Goal: Task Accomplishment & Management: Use online tool/utility

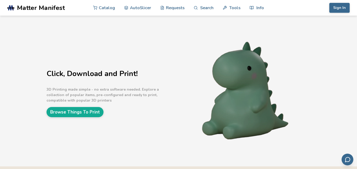
click at [146, 90] on p "3D Printing made simple - no extra software needed. Explore a collection of pop…" at bounding box center [111, 95] width 131 height 16
click at [83, 114] on link "Browse Things To Print" at bounding box center [74, 112] width 57 height 10
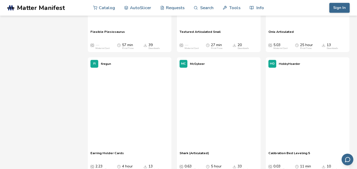
scroll to position [4658, 0]
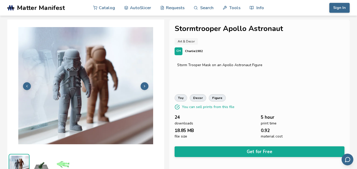
click at [145, 86] on icon at bounding box center [145, 87] width 4 height 4
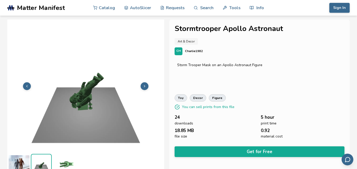
scroll to position [6, 0]
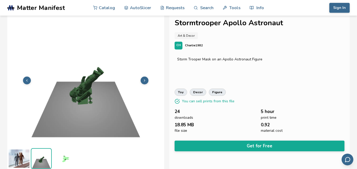
click at [142, 80] on button at bounding box center [144, 81] width 8 height 8
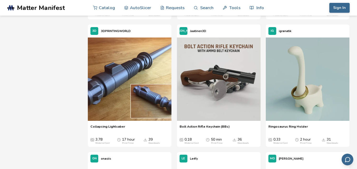
scroll to position [696, 0]
click at [159, 83] on button at bounding box center [159, 80] width 8 height 8
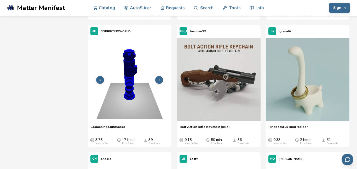
click at [159, 82] on icon at bounding box center [159, 80] width 4 height 4
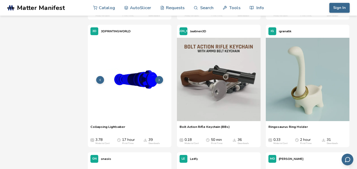
click at [159, 82] on icon at bounding box center [159, 80] width 4 height 4
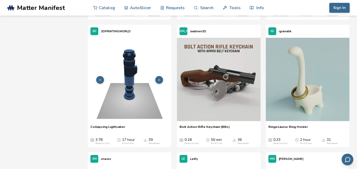
click at [158, 82] on icon at bounding box center [159, 80] width 4 height 4
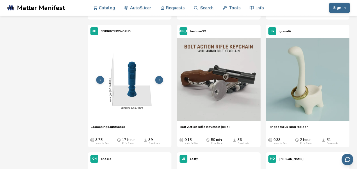
click at [102, 81] on button at bounding box center [100, 80] width 8 height 8
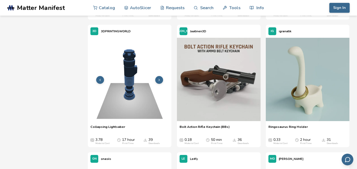
click at [102, 81] on button at bounding box center [100, 80] width 8 height 8
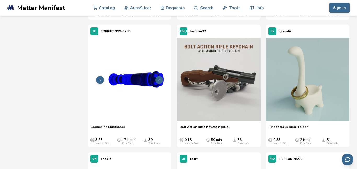
click at [102, 81] on button at bounding box center [100, 80] width 8 height 8
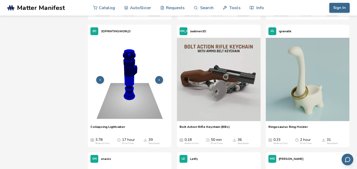
click at [102, 81] on icon at bounding box center [100, 80] width 4 height 4
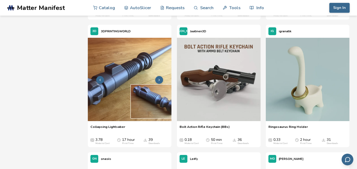
click at [120, 69] on img at bounding box center [130, 80] width 84 height 84
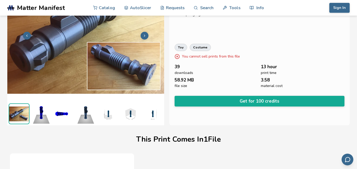
scroll to position [54, 0]
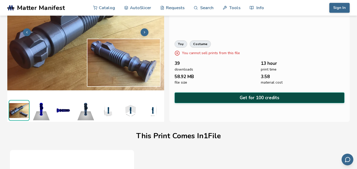
click at [210, 96] on button "Get for 100 credits" at bounding box center [259, 98] width 170 height 11
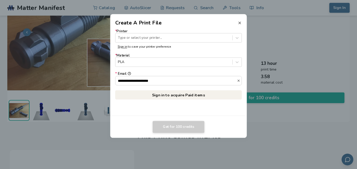
click at [239, 22] on line at bounding box center [239, 23] width 2 height 2
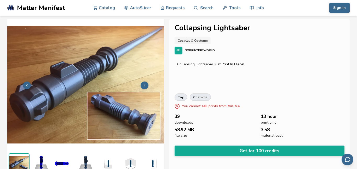
scroll to position [0, 0]
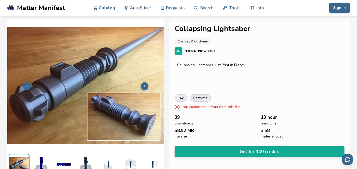
click at [146, 85] on icon at bounding box center [145, 87] width 4 height 4
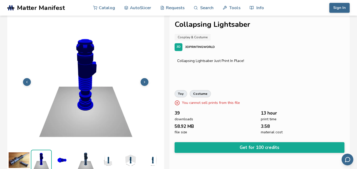
scroll to position [6, 0]
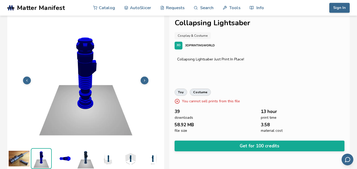
click at [143, 77] on button at bounding box center [144, 81] width 8 height 8
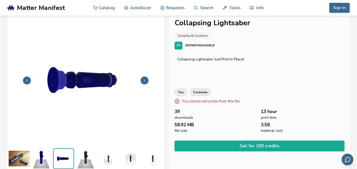
click at [143, 77] on button at bounding box center [144, 81] width 8 height 8
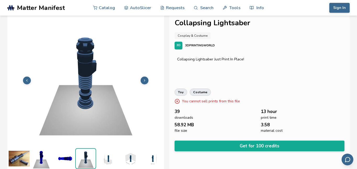
click at [143, 77] on button at bounding box center [144, 81] width 8 height 8
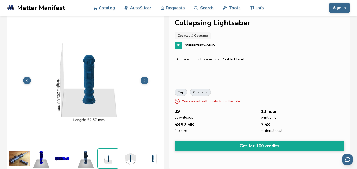
click at [143, 77] on button at bounding box center [144, 81] width 8 height 8
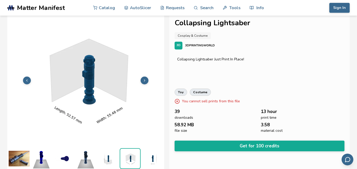
click at [143, 77] on button at bounding box center [144, 81] width 8 height 8
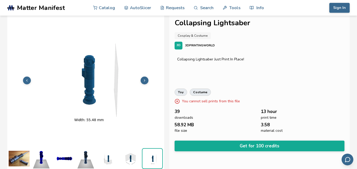
click at [143, 77] on button at bounding box center [144, 81] width 8 height 8
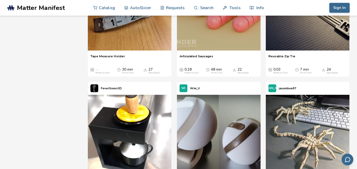
scroll to position [5693, 0]
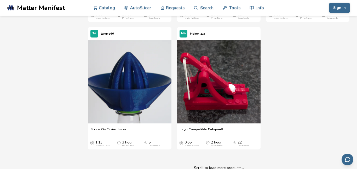
click at [148, 61] on img at bounding box center [130, 82] width 84 height 84
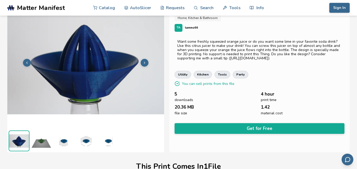
scroll to position [24, 0]
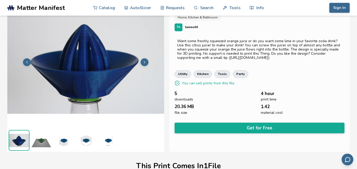
click at [57, 5] on span "Matter Manifest" at bounding box center [41, 7] width 48 height 7
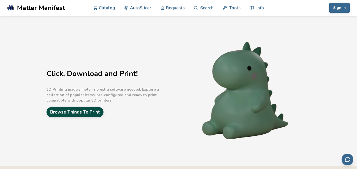
click at [55, 110] on link "Browse Things To Print" at bounding box center [74, 112] width 57 height 10
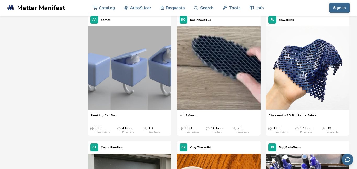
scroll to position [3905, 0]
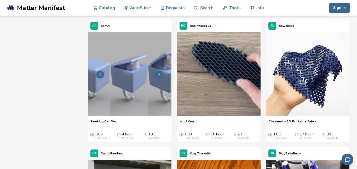
click at [141, 95] on img at bounding box center [130, 74] width 84 height 84
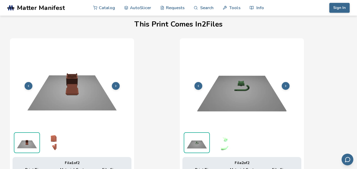
scroll to position [209, 0]
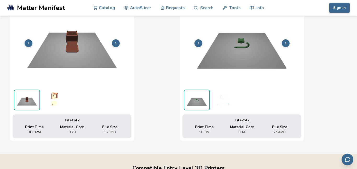
click at [50, 11] on span "Matter Manifest" at bounding box center [41, 7] width 48 height 7
click at [50, 12] on link ".cls-1, .cls-2, .cls-3 { stroke-width: 0px; } .cls-2 { fill: #1d1e56; } .cls-3 …" at bounding box center [46, 8] width 78 height 16
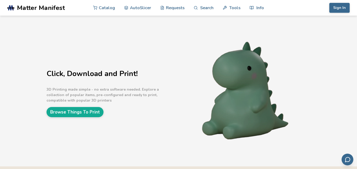
scroll to position [31, 0]
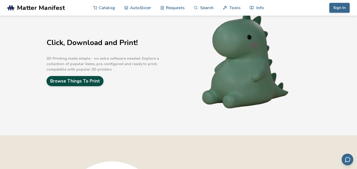
click at [63, 81] on link "Browse Things To Print" at bounding box center [74, 81] width 57 height 10
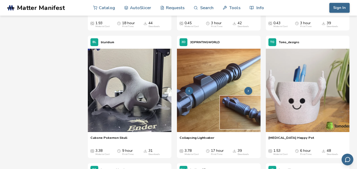
scroll to position [563, 0]
click at [199, 104] on img at bounding box center [219, 91] width 84 height 84
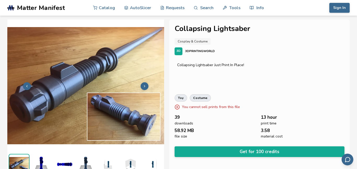
click at [27, 7] on span "Matter Manifest" at bounding box center [41, 7] width 48 height 7
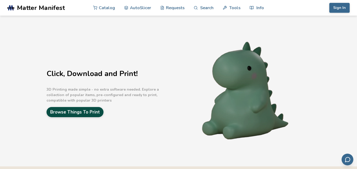
click at [74, 117] on link "Browse Things To Print" at bounding box center [74, 112] width 57 height 10
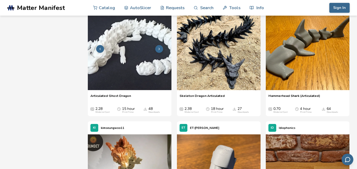
scroll to position [347, 0]
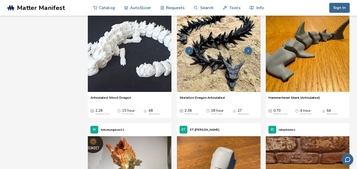
click at [219, 66] on img at bounding box center [219, 51] width 84 height 84
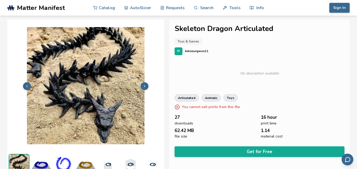
scroll to position [1, 0]
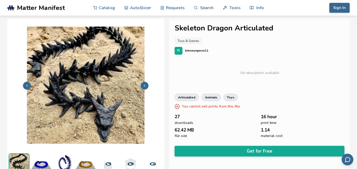
click at [146, 85] on icon at bounding box center [145, 86] width 4 height 4
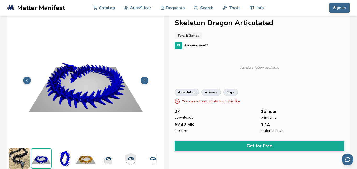
scroll to position [0, 0]
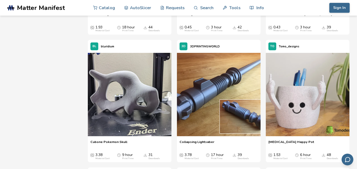
scroll to position [552, 0]
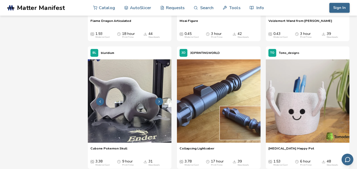
click at [125, 89] on img at bounding box center [130, 102] width 84 height 84
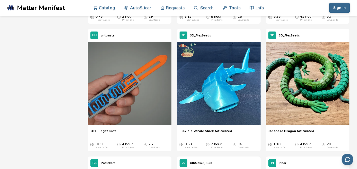
scroll to position [1060, 0]
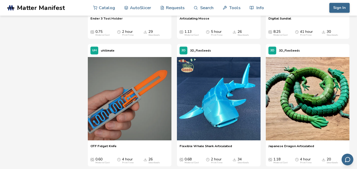
click at [128, 89] on img at bounding box center [130, 99] width 84 height 84
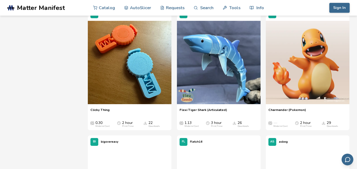
scroll to position [1748, 0]
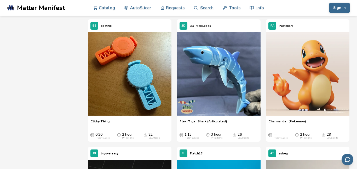
scroll to position [1694, 0]
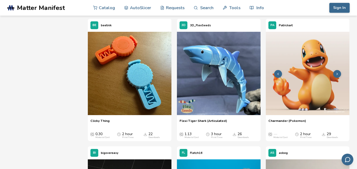
click at [305, 103] on img at bounding box center [307, 74] width 84 height 84
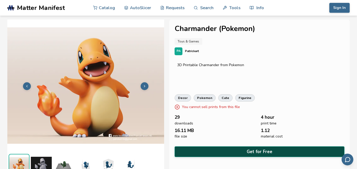
click at [225, 150] on button "Get for Free" at bounding box center [259, 152] width 170 height 11
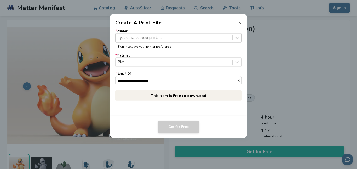
click at [149, 38] on div at bounding box center [174, 37] width 112 height 5
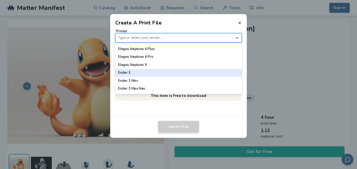
scroll to position [269, 0]
click at [131, 71] on div "Ender 3" at bounding box center [178, 72] width 126 height 8
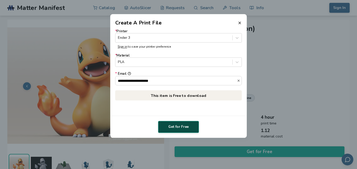
click at [175, 124] on button "Get for Free" at bounding box center [178, 127] width 41 height 12
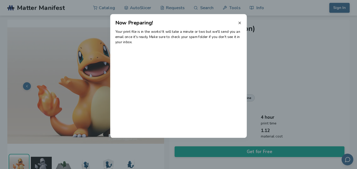
click at [239, 23] on icon at bounding box center [239, 23] width 4 height 4
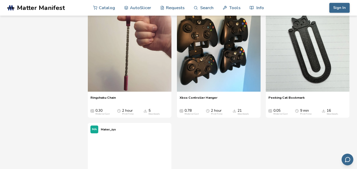
scroll to position [5979, 0]
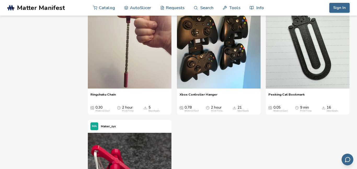
click at [142, 87] on img at bounding box center [130, 47] width 84 height 84
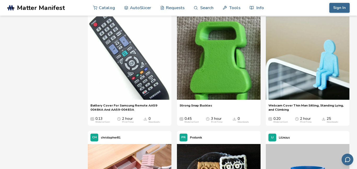
scroll to position [4341, 0]
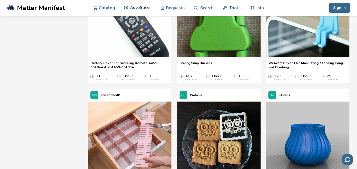
click at [143, 4] on link "AutoSlicer" at bounding box center [137, 8] width 27 height 16
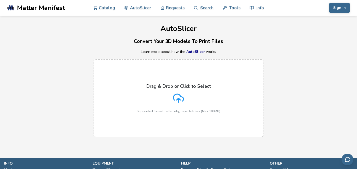
click at [200, 50] on link "AutoSlicer" at bounding box center [195, 51] width 19 height 5
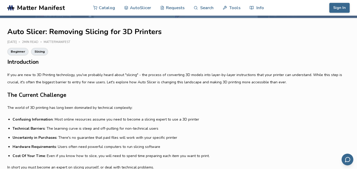
scroll to position [103, 0]
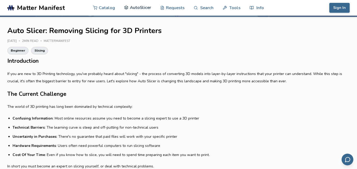
click at [144, 12] on link "AutoSlicer" at bounding box center [137, 8] width 27 height 16
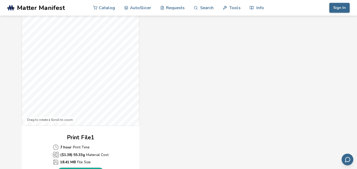
scroll to position [213, 0]
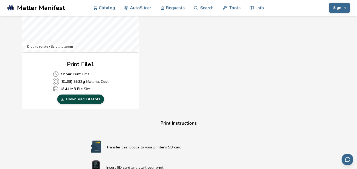
click at [60, 97] on link "Download File 1 of 1" at bounding box center [80, 99] width 47 height 9
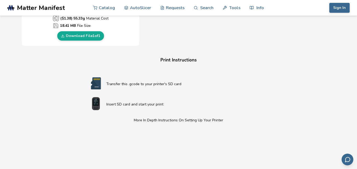
scroll to position [106, 0]
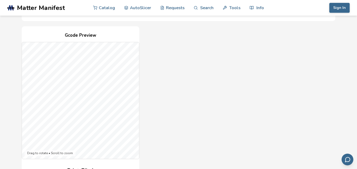
click at [22, 8] on span "Matter Manifest" at bounding box center [41, 7] width 48 height 7
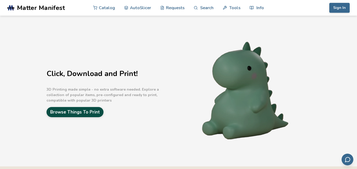
click at [92, 116] on link "Browse Things To Print" at bounding box center [74, 112] width 57 height 10
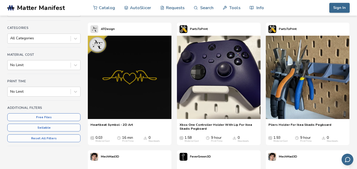
scroll to position [66, 0]
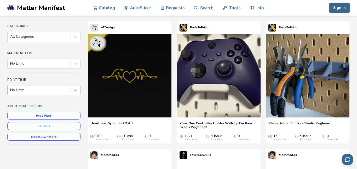
click at [73, 92] on icon at bounding box center [75, 90] width 5 height 5
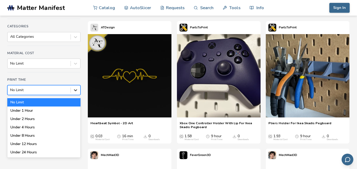
scroll to position [74, 0]
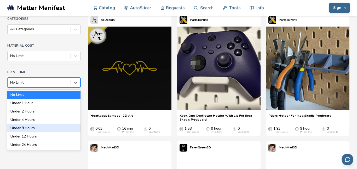
click at [53, 128] on div "Under 8 Hours" at bounding box center [43, 128] width 73 height 8
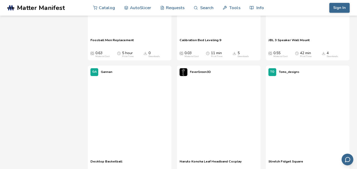
scroll to position [8551, 0]
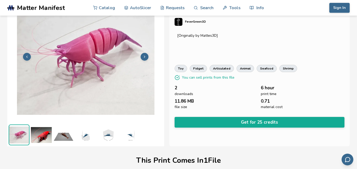
scroll to position [29, 0]
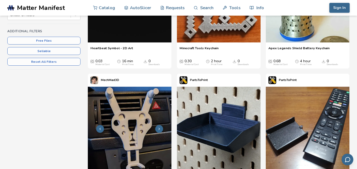
scroll to position [138, 0]
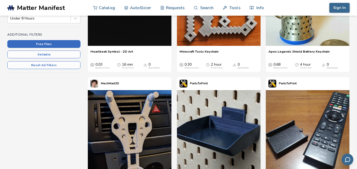
click at [68, 41] on button "Free Files" at bounding box center [43, 44] width 73 height 8
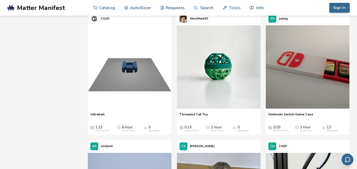
scroll to position [202, 0]
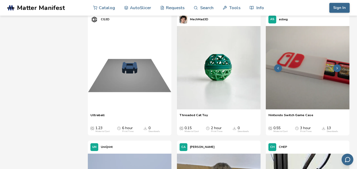
click at [301, 98] on img at bounding box center [307, 68] width 84 height 84
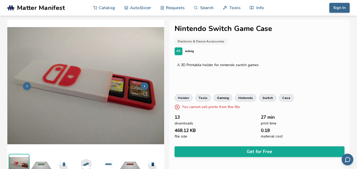
click at [143, 84] on button at bounding box center [144, 86] width 8 height 8
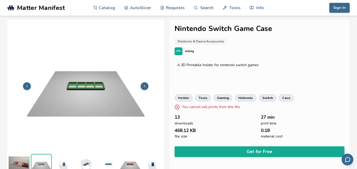
scroll to position [6, 0]
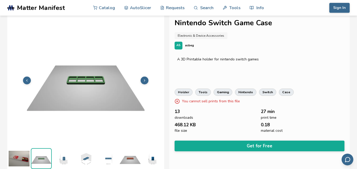
click at [146, 82] on button at bounding box center [144, 81] width 8 height 8
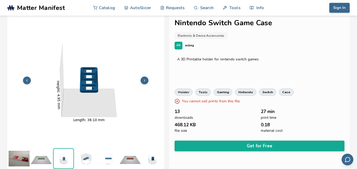
click at [146, 82] on button at bounding box center [144, 81] width 8 height 8
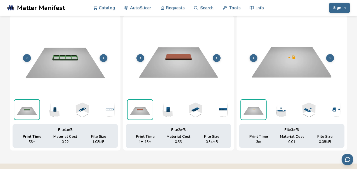
scroll to position [0, 0]
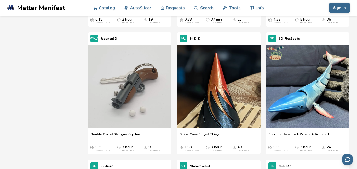
scroll to position [691, 0]
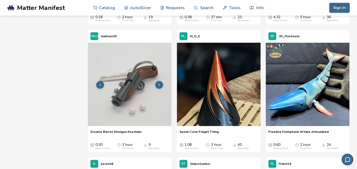
click at [116, 63] on img at bounding box center [130, 85] width 84 height 84
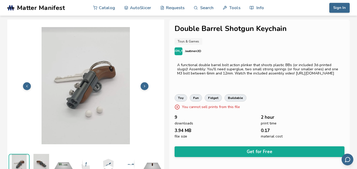
click at [145, 87] on icon at bounding box center [145, 87] width 4 height 4
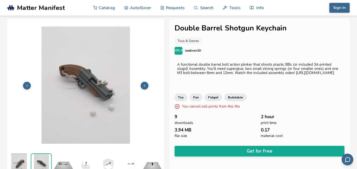
scroll to position [6, 0]
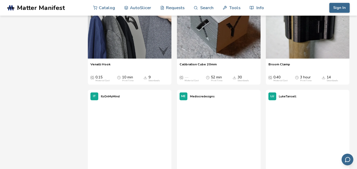
scroll to position [4936, 0]
click at [137, 146] on div at bounding box center [130, 142] width 84 height 78
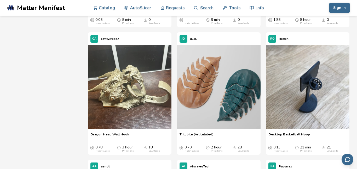
scroll to position [1429, 0]
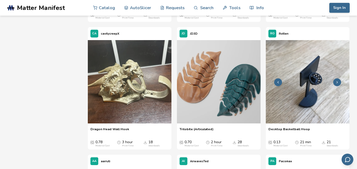
click at [322, 98] on img at bounding box center [307, 82] width 84 height 84
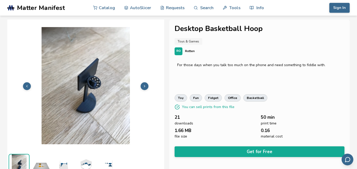
click at [143, 85] on icon at bounding box center [145, 87] width 4 height 4
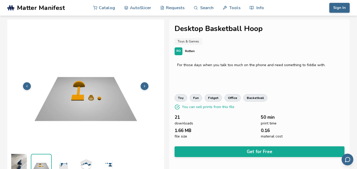
scroll to position [6, 0]
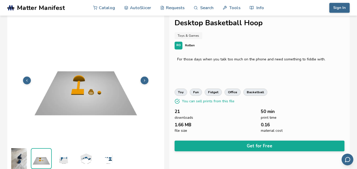
click at [143, 85] on img at bounding box center [85, 79] width 157 height 117
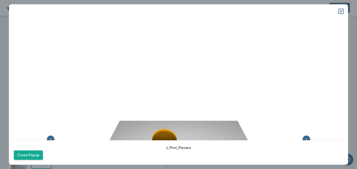
click at [340, 13] on icon at bounding box center [341, 11] width 4 height 4
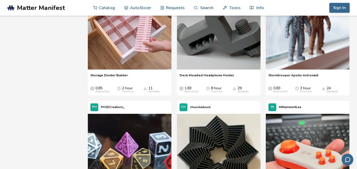
scroll to position [1898, 0]
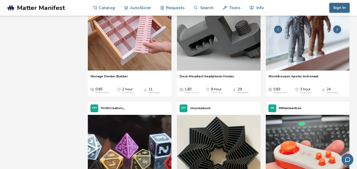
click at [282, 72] on picture at bounding box center [307, 29] width 84 height 85
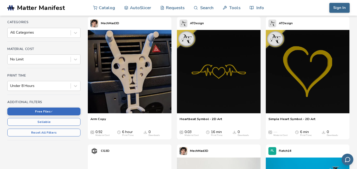
scroll to position [72, 0]
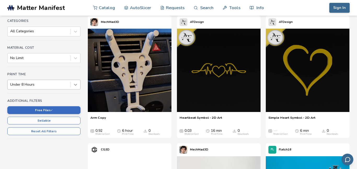
click at [73, 86] on icon at bounding box center [75, 84] width 5 height 5
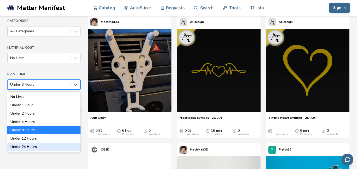
click at [57, 149] on div "Under 24 Hours" at bounding box center [43, 147] width 73 height 8
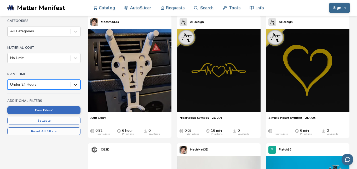
click at [75, 87] on div at bounding box center [75, 84] width 9 height 9
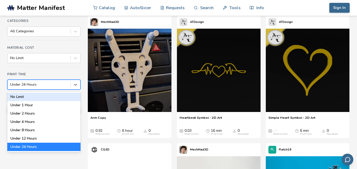
click at [71, 99] on div "No Limit" at bounding box center [43, 97] width 73 height 8
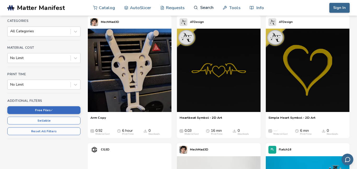
click at [212, 9] on link "Search" at bounding box center [203, 8] width 20 height 16
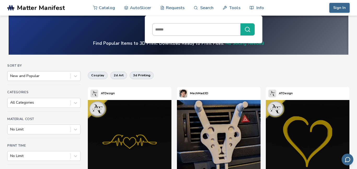
click at [208, 35] on div at bounding box center [203, 29] width 102 height 13
click at [208, 34] on input at bounding box center [194, 29] width 85 height 9
click at [240, 23] on button "****" at bounding box center [247, 29] width 14 height 12
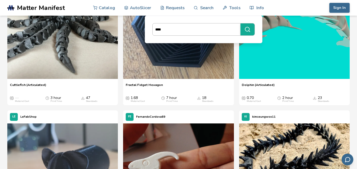
scroll to position [729, 0]
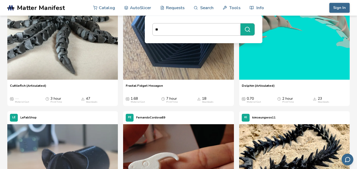
type input "*"
type input "******"
click at [240, 23] on button "******" at bounding box center [247, 29] width 14 height 12
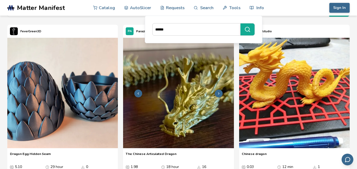
scroll to position [40, 0]
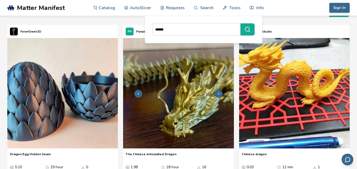
click at [168, 75] on img at bounding box center [178, 93] width 110 height 110
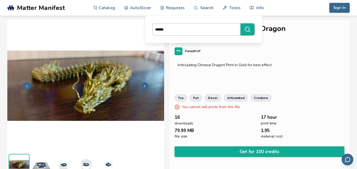
click at [181, 25] on input "******" at bounding box center [194, 29] width 85 height 9
click at [240, 23] on button "******" at bounding box center [247, 29] width 14 height 12
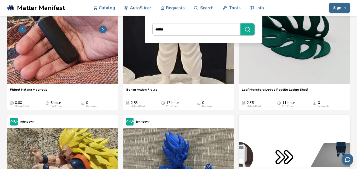
scroll to position [1157, 0]
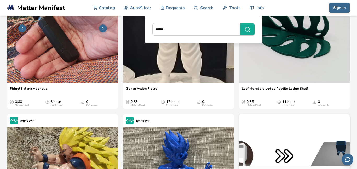
click at [46, 54] on img at bounding box center [62, 28] width 110 height 110
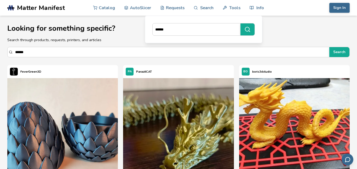
click at [38, 7] on span "Matter Manifest" at bounding box center [41, 7] width 48 height 7
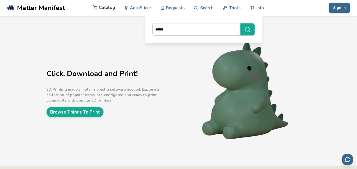
click at [110, 12] on link "Catalog" at bounding box center [104, 8] width 22 height 16
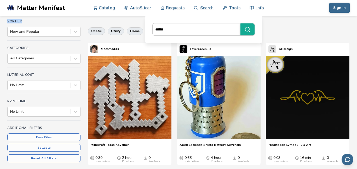
scroll to position [42, 0]
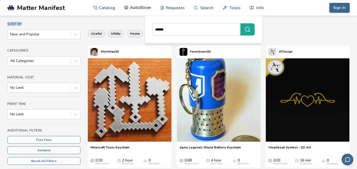
click at [142, 10] on link "AutoSlicer" at bounding box center [137, 8] width 27 height 16
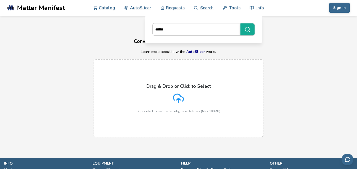
click at [151, 88] on p "Drag & Drop or Click to Select" at bounding box center [178, 86] width 64 height 5
click at [0, 0] on input "Drag & Drop or Click to Select Supported format: .stls, .obj, .zips, folders (M…" at bounding box center [0, 0] width 0 height 0
click at [173, 11] on link "Requests" at bounding box center [172, 8] width 24 height 16
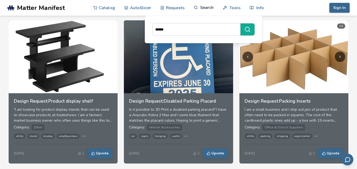
scroll to position [399, 0]
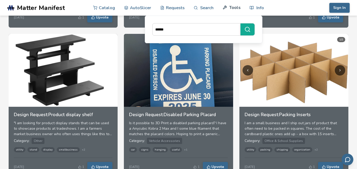
click at [234, 7] on link "Tools" at bounding box center [231, 8] width 18 height 16
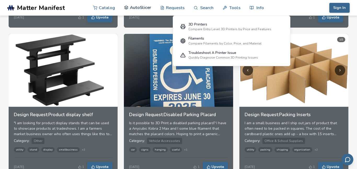
click at [150, 9] on link "AutoSlicer" at bounding box center [137, 8] width 27 height 16
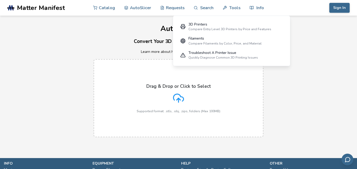
click at [276, 72] on div "Drag & Drop or Click to Select Supported format: .stls, .obj, .zips, folders (M…" at bounding box center [178, 98] width 357 height 89
click at [276, 73] on div "Drag & Drop or Click to Select Supported format: .stls, .obj, .zips, folders (M…" at bounding box center [178, 98] width 357 height 89
click at [310, 34] on div "AutoSlicer Convert Your 3D Models To Print Files Learn more about how the AutoS…" at bounding box center [178, 79] width 357 height 127
click at [143, 13] on link "AutoSlicer" at bounding box center [137, 8] width 27 height 16
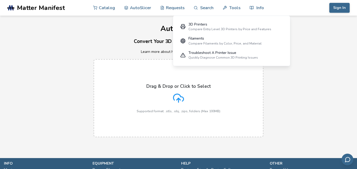
click at [129, 42] on h3 "Convert Your 3D Models To Print Files" at bounding box center [178, 42] width 357 height 8
click at [272, 92] on div "Drag & Drop or Click to Select Supported format: .stls, .obj, .zips, folders (M…" at bounding box center [178, 98] width 357 height 89
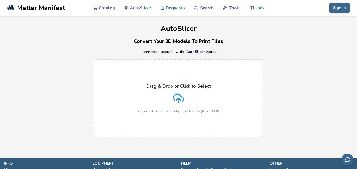
click at [166, 89] on p "Drag & Drop or Click to Select" at bounding box center [178, 86] width 64 height 5
click at [0, 0] on input "Drag & Drop or Click to Select Supported format: .stls, .obj, .zips, folders (M…" at bounding box center [0, 0] width 0 height 0
click at [172, 104] on div "Drag & Drop or Click to Select Supported format: .stls, .obj, .zips, folders (M…" at bounding box center [179, 98] width 84 height 29
click at [0, 0] on input "Drag & Drop or Click to Select Supported format: .stls, .obj, .zips, folders (M…" at bounding box center [0, 0] width 0 height 0
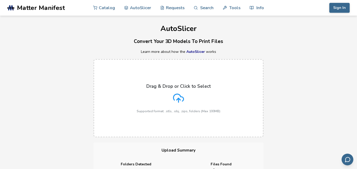
click at [226, 125] on label "Drag & Drop or Click to Select Supported format: .stls, .obj, .zips, folders (M…" at bounding box center [178, 98] width 170 height 78
click at [0, 0] on input "Drag & Drop or Click to Select Supported format: .stls, .obj, .zips, folders (M…" at bounding box center [0, 0] width 0 height 0
click at [218, 114] on label "Drag & Drop or Click to Select Supported format: .stls, .obj, .zips, folders (M…" at bounding box center [178, 98] width 170 height 78
click at [0, 0] on input "Drag & Drop or Click to Select Supported format: .stls, .obj, .zips, folders (M…" at bounding box center [0, 0] width 0 height 0
click at [144, 80] on label "Drag & Drop or Click to Select Supported format: .stls, .obj, .zips, folders (M…" at bounding box center [178, 98] width 170 height 78
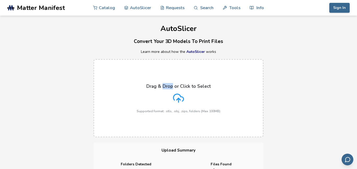
click at [0, 0] on input "Drag & Drop or Click to Select Supported format: .stls, .obj, .zips, folders (M…" at bounding box center [0, 0] width 0 height 0
click at [116, 91] on label "Drag & Drop or Click to Select Supported format: .stls, .obj, .zips, folders (M…" at bounding box center [178, 98] width 170 height 78
click at [0, 0] on input "Drag & Drop or Click to Select Supported format: .stls, .obj, .zips, folders (M…" at bounding box center [0, 0] width 0 height 0
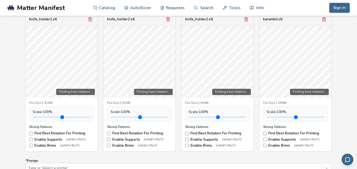
scroll to position [192, 0]
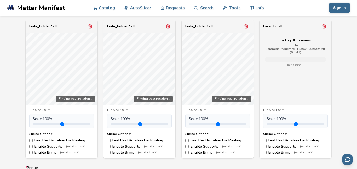
click at [89, 55] on div "Finding best rotation..." at bounding box center [62, 69] width 72 height 72
click at [90, 114] on div "Scale: 100 %" at bounding box center [61, 121] width 64 height 15
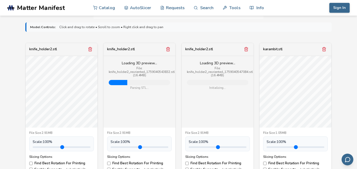
scroll to position [172, 0]
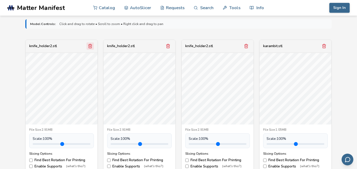
click at [92, 44] on icon "Remove model" at bounding box center [90, 46] width 5 height 5
click at [165, 44] on icon "Remove model" at bounding box center [167, 46] width 5 height 5
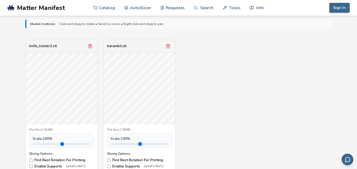
click at [92, 44] on icon "Remove model" at bounding box center [90, 46] width 5 height 5
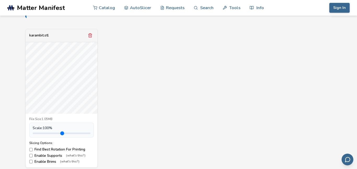
click at [92, 34] on icon "Remove model" at bounding box center [90, 35] width 5 height 5
click at [92, 34] on form "**********" at bounding box center [178, 151] width 313 height 292
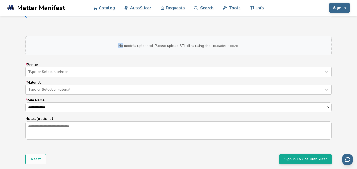
click at [92, 34] on form "**********" at bounding box center [178, 86] width 313 height 163
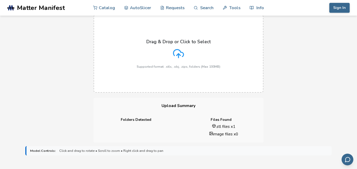
scroll to position [38, 0]
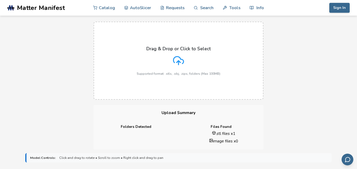
click at [150, 48] on p "Drag & Drop or Click to Select" at bounding box center [178, 48] width 64 height 5
click at [0, 0] on input "Drag & Drop or Click to Select Supported format: .stls, .obj, .zips, folders (M…" at bounding box center [0, 0] width 0 height 0
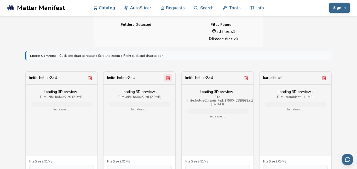
scroll to position [154, 0]
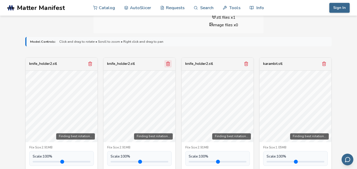
click at [168, 64] on icon "Remove model" at bounding box center [167, 64] width 5 height 5
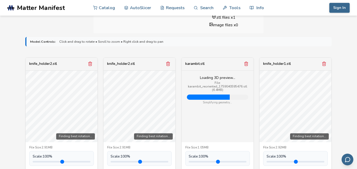
click at [168, 64] on icon "Remove model" at bounding box center [167, 64] width 5 height 5
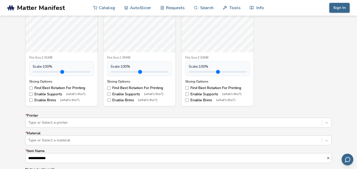
scroll to position [245, 0]
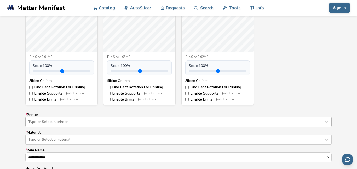
click at [117, 123] on div "Type or Select a printer" at bounding box center [178, 122] width 306 height 10
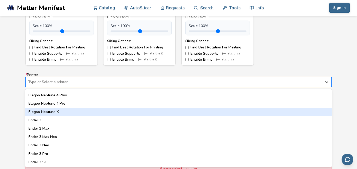
scroll to position [268, 0]
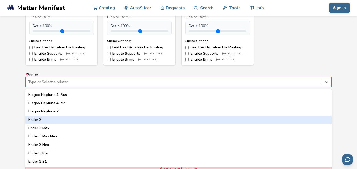
click at [48, 120] on div "Ender 3" at bounding box center [178, 120] width 306 height 8
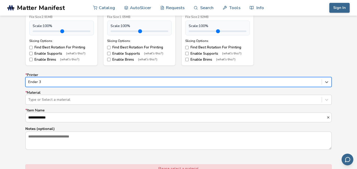
scroll to position [291, 0]
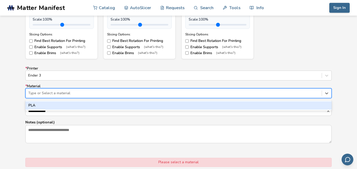
click at [85, 94] on div at bounding box center [173, 93] width 291 height 5
click at [87, 104] on div "PLA" at bounding box center [178, 106] width 306 height 8
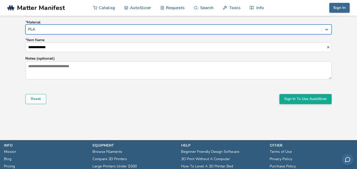
scroll to position [360, 0]
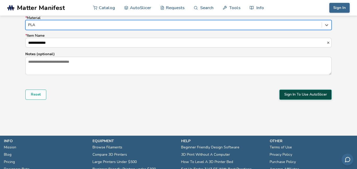
click at [315, 94] on button "Sign In To Use AutoSlicer" at bounding box center [305, 95] width 52 height 10
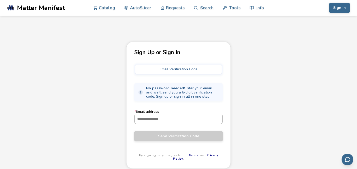
click at [194, 119] on input "* Email address" at bounding box center [178, 118] width 88 height 9
type input "**********"
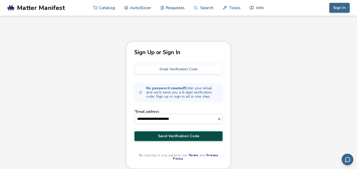
click at [195, 134] on span "Send Verification Code" at bounding box center [178, 136] width 80 height 4
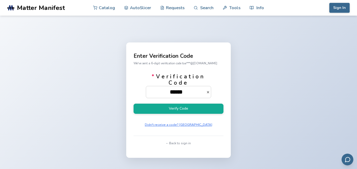
type input "******"
click at [133, 104] on button "Verify Code" at bounding box center [178, 109] width 90 height 10
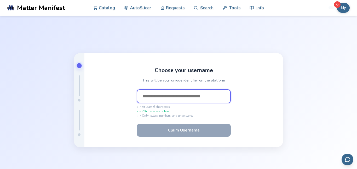
click at [198, 100] on input "text" at bounding box center [184, 97] width 94 height 14
type input "*"
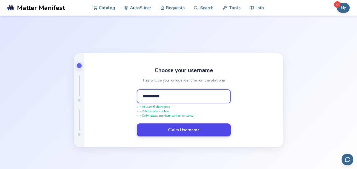
type input "**********"
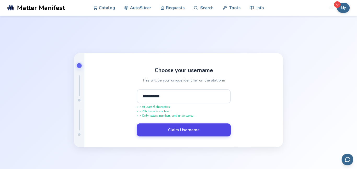
click at [182, 132] on button "Claim Username" at bounding box center [184, 130] width 94 height 13
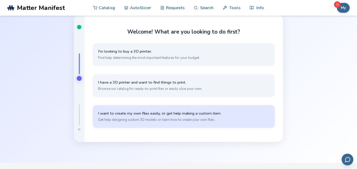
scroll to position [23, 0]
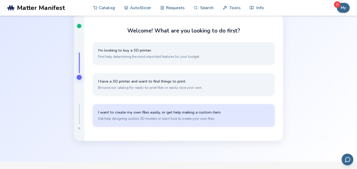
click at [183, 125] on button "I want to create my own files easily, or get help making a custom item Get help…" at bounding box center [184, 115] width 182 height 23
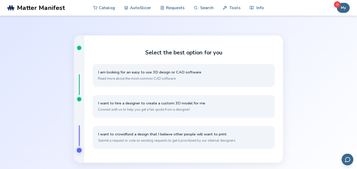
scroll to position [2, 0]
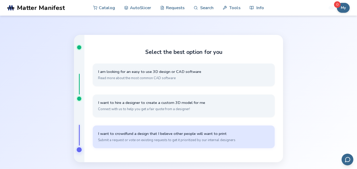
click at [182, 130] on button "I want to crowdfund a design that I believe other people will want to print Sub…" at bounding box center [184, 137] width 182 height 23
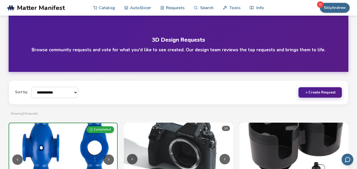
scroll to position [1, 0]
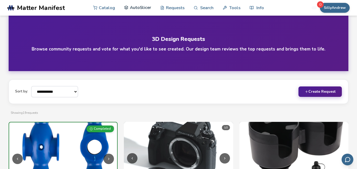
click at [149, 7] on link "AutoSlicer" at bounding box center [137, 8] width 27 height 16
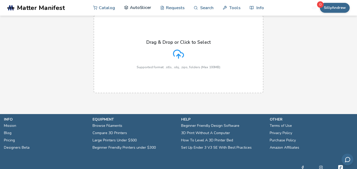
scroll to position [45, 0]
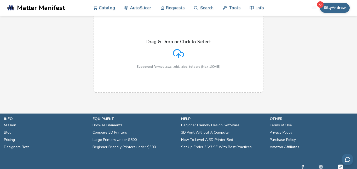
click at [171, 52] on div "Drag & Drop or Click to Select Supported format: .stls, .obj, .zips, folders (M…" at bounding box center [179, 53] width 84 height 29
click at [0, 0] on input "Drag & Drop or Click to Select Supported format: .stls, .obj, .zips, folders (M…" at bounding box center [0, 0] width 0 height 0
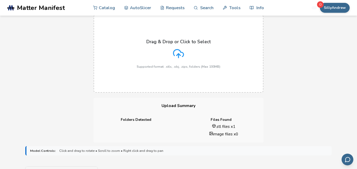
scroll to position [57, 0]
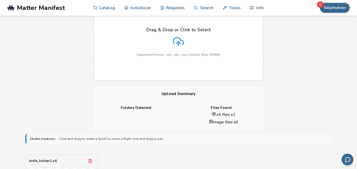
click at [248, 93] on div "Upload Summary Folders Detected Files Found .stl files x 1 image files x 0" at bounding box center [178, 108] width 170 height 45
click at [188, 91] on div "Upload Summary Folders Detected Files Found .stl files x 1 image files x 0" at bounding box center [178, 108] width 170 height 45
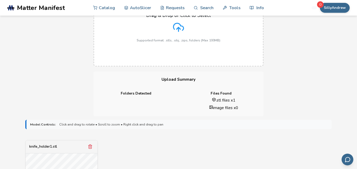
scroll to position [40, 0]
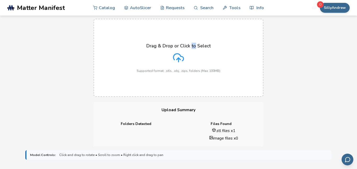
click at [129, 47] on label "Drag & Drop or Click to Select Supported format: .stls, .obj, .zips, folders (M…" at bounding box center [178, 58] width 170 height 78
click at [147, 58] on div "Drag & Drop or Click to Select Supported format: .stls, .obj, .zips, folders (M…" at bounding box center [179, 57] width 84 height 29
click at [0, 0] on input "Drag & Drop or Click to Select Supported format: .stls, .obj, .zips, folders (M…" at bounding box center [0, 0] width 0 height 0
click at [178, 60] on polyline at bounding box center [178, 59] width 4 height 2
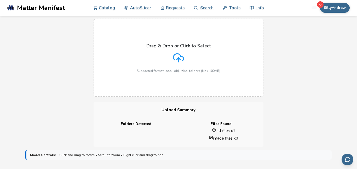
click at [0, 0] on input "Drag & Drop or Click to Select Supported format: .stls, .obj, .zips, folders (M…" at bounding box center [0, 0] width 0 height 0
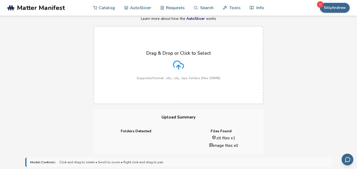
scroll to position [253, 0]
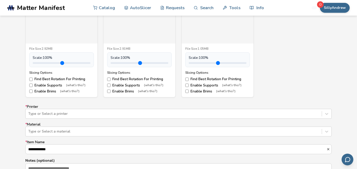
click at [32, 94] on div "Slicing Options: Find Best Rotation For Printing Enable Supports (what's this?)…" at bounding box center [61, 82] width 64 height 23
click at [30, 88] on label "Enable Supports (what's this?)" at bounding box center [61, 86] width 64 height 4
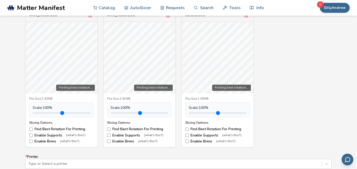
click at [33, 140] on label "Enable Brims (what's this?)" at bounding box center [61, 142] width 64 height 4
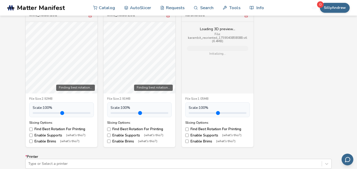
click at [35, 134] on label "Enable Supports (what's this?)" at bounding box center [61, 136] width 64 height 4
click at [118, 135] on label "Enable Supports (what's this?)" at bounding box center [139, 136] width 64 height 4
click at [111, 140] on label "Enable Brims (what's this?)" at bounding box center [139, 142] width 64 height 4
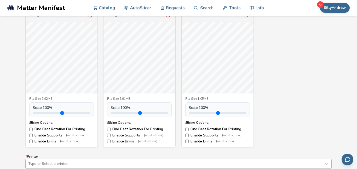
click at [167, 159] on div "Type or Select a printer" at bounding box center [178, 164] width 306 height 10
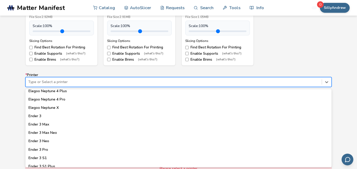
scroll to position [277, 0]
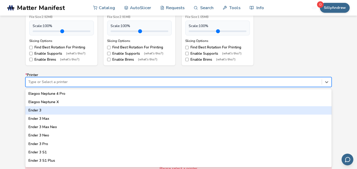
click at [38, 110] on div "Ender 3" at bounding box center [178, 110] width 306 height 8
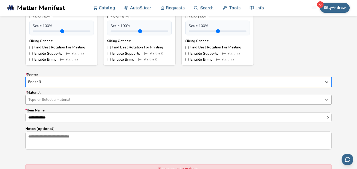
click at [328, 101] on icon at bounding box center [326, 99] width 5 height 5
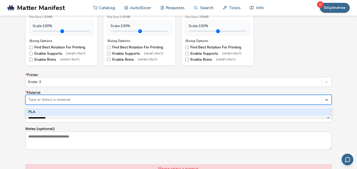
click at [250, 113] on div "PLA" at bounding box center [178, 112] width 306 height 8
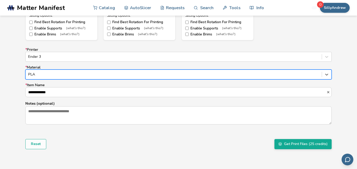
scroll to position [312, 0]
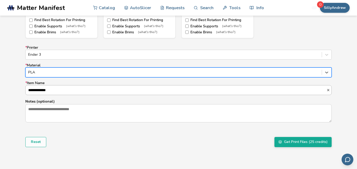
click at [305, 87] on input "**********" at bounding box center [176, 90] width 300 height 9
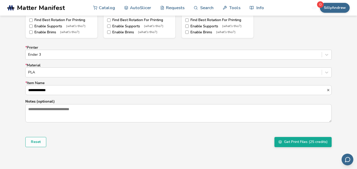
click at [189, 137] on div "Reset Get Print Files (25 credits)" at bounding box center [178, 142] width 306 height 10
click at [304, 140] on button "Get Print Files (25 credits)" at bounding box center [302, 142] width 57 height 10
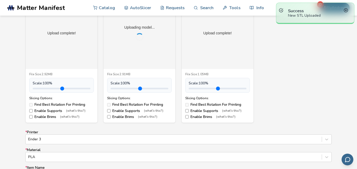
scroll to position [221, 0]
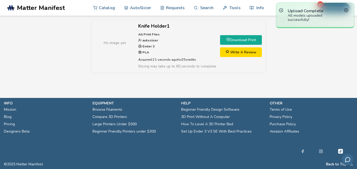
scroll to position [20, 0]
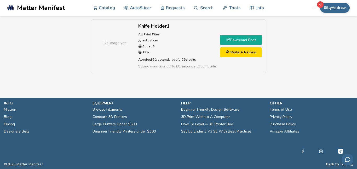
click at [255, 40] on link "Download Print" at bounding box center [241, 40] width 42 height 10
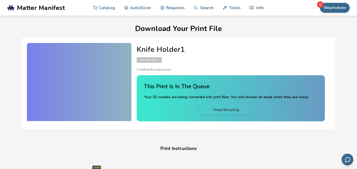
click at [120, 77] on div at bounding box center [79, 82] width 104 height 78
click at [120, 78] on div at bounding box center [79, 82] width 104 height 78
click at [117, 90] on div at bounding box center [79, 82] width 104 height 78
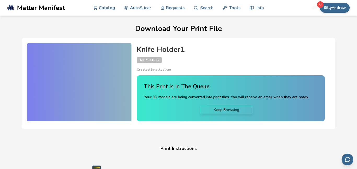
click at [158, 60] on span "All Print Files" at bounding box center [149, 59] width 25 height 5
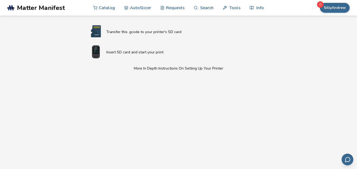
scroll to position [148, 0]
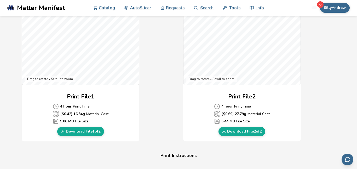
scroll to position [197, 0]
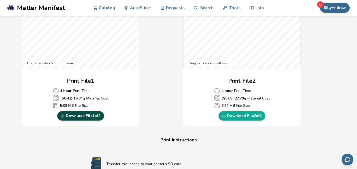
click at [100, 117] on link "Download File 1 of 2" at bounding box center [80, 115] width 47 height 9
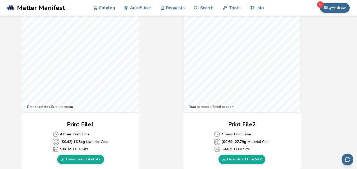
scroll to position [151, 0]
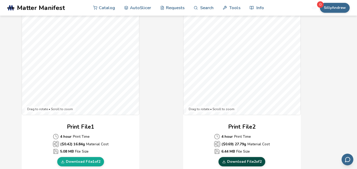
click at [235, 161] on link "Download File 2 of 2" at bounding box center [241, 161] width 47 height 9
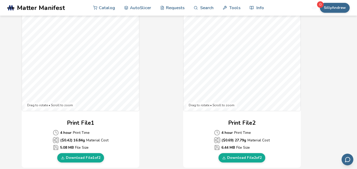
scroll to position [159, 0]
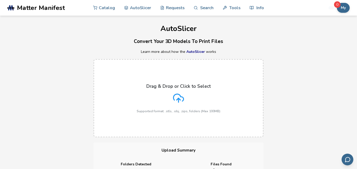
scroll to position [51, 0]
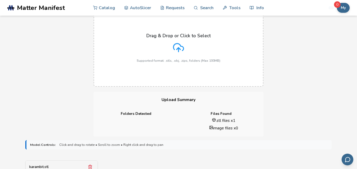
click at [138, 34] on label "Drag & Drop or Click to Select Supported format: .stls, .obj, .zips, folders (M…" at bounding box center [178, 48] width 170 height 78
click at [0, 0] on input "Drag & Drop or Click to Select Supported format: .stls, .obj, .zips, folders (M…" at bounding box center [0, 0] width 0 height 0
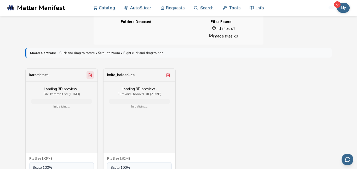
scroll to position [170, 0]
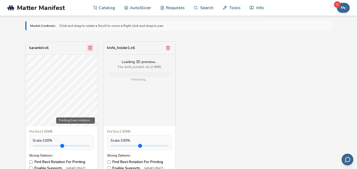
click at [90, 48] on icon "Remove model" at bounding box center [90, 48] width 5 height 5
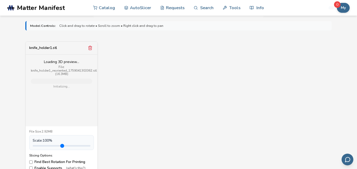
scroll to position [1, 0]
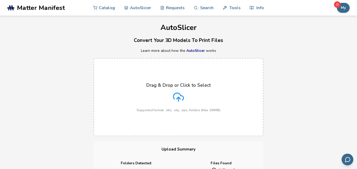
click at [173, 95] on icon at bounding box center [178, 97] width 11 height 11
click at [0, 0] on input "Drag & Drop or Click to Select Supported format: .stls, .obj, .zips, folders (M…" at bounding box center [0, 0] width 0 height 0
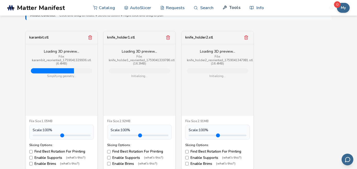
scroll to position [179, 0]
